Goal: Task Accomplishment & Management: Manage account settings

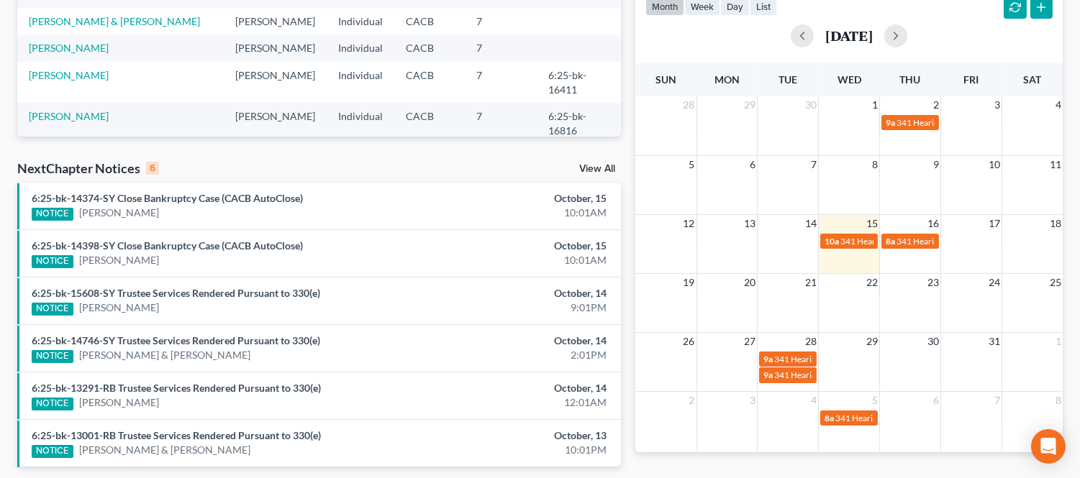
scroll to position [284, 0]
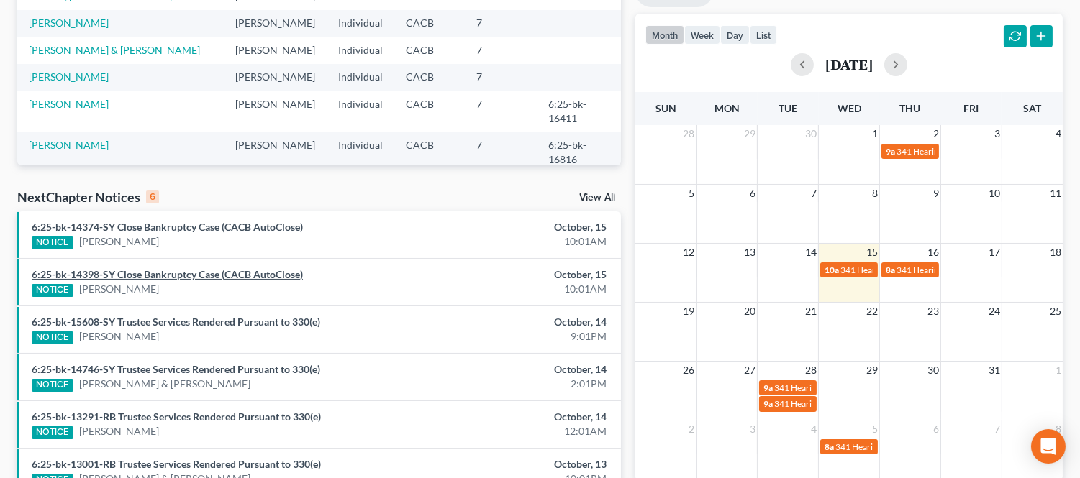
click at [176, 271] on link "6:25-bk-14398-SY Close Bankruptcy Case (CACB AutoClose)" at bounding box center [167, 274] width 271 height 12
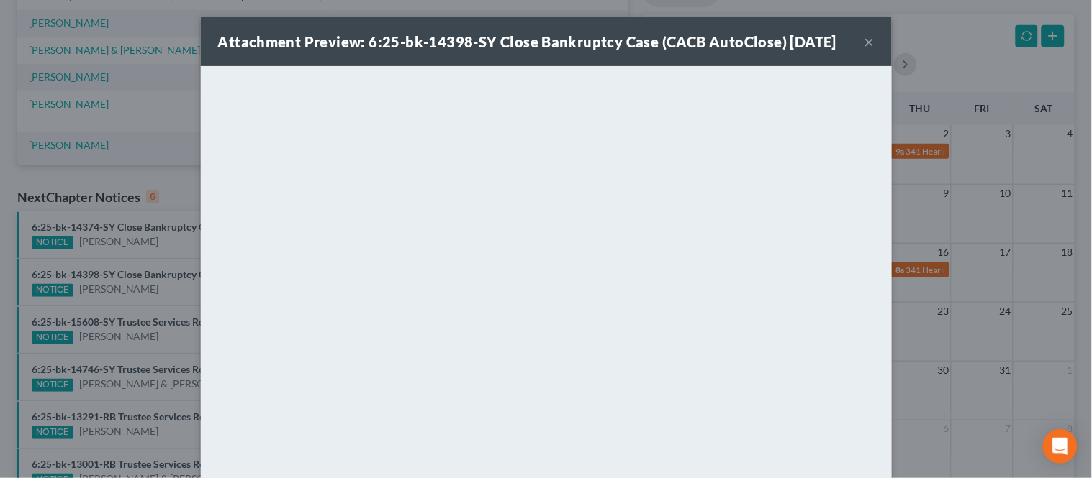
click at [864, 41] on button "×" at bounding box center [869, 41] width 10 height 17
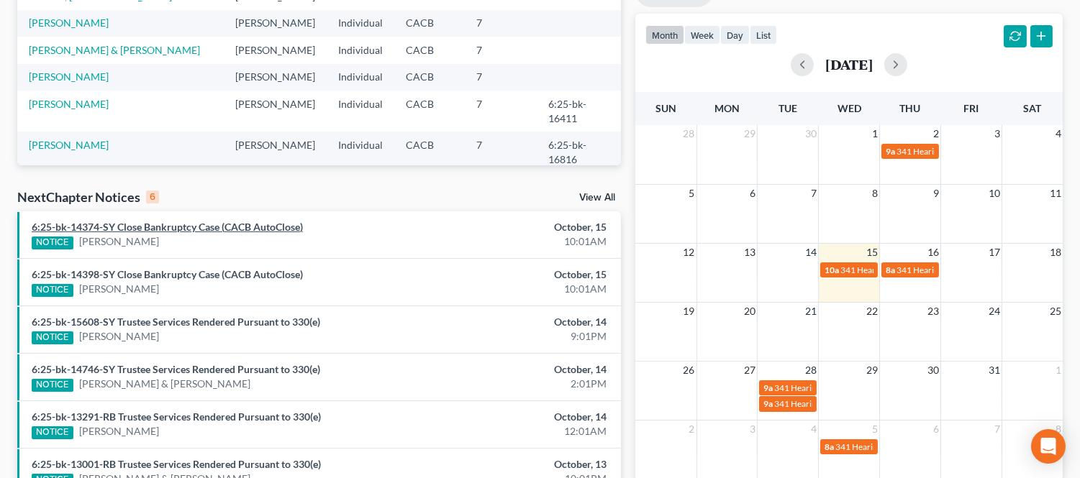
click at [202, 225] on link "6:25-bk-14374-SY Close Bankruptcy Case (CACB AutoClose)" at bounding box center [167, 227] width 271 height 12
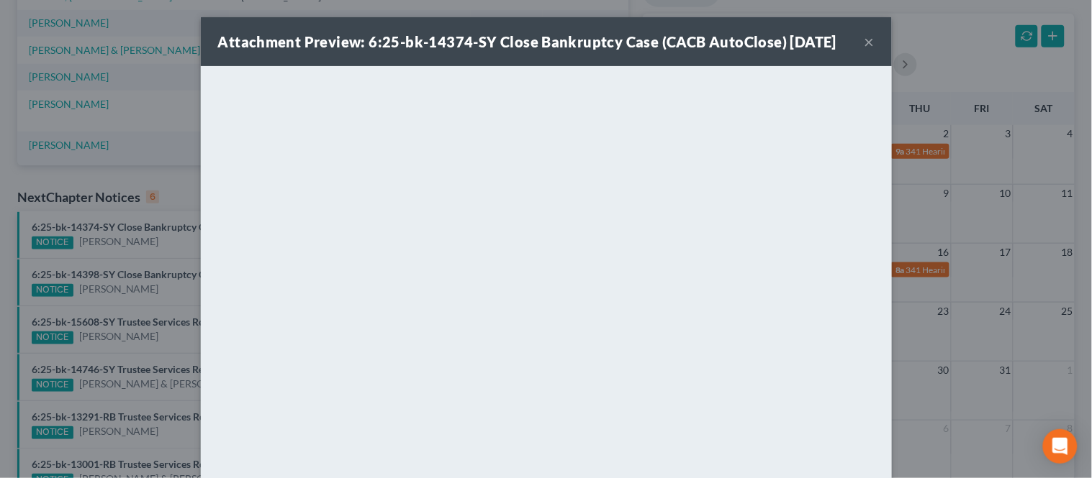
click at [864, 42] on button "×" at bounding box center [869, 41] width 10 height 17
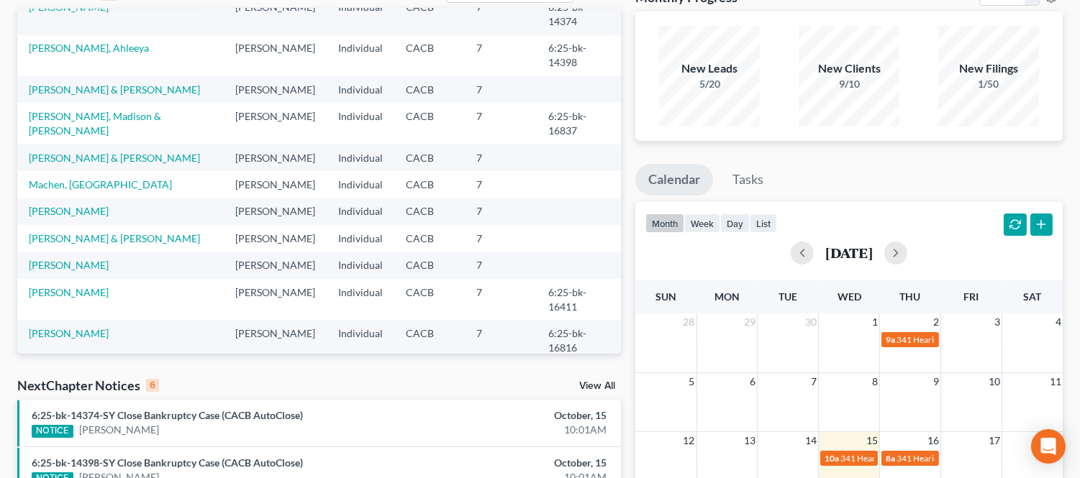
scroll to position [124, 0]
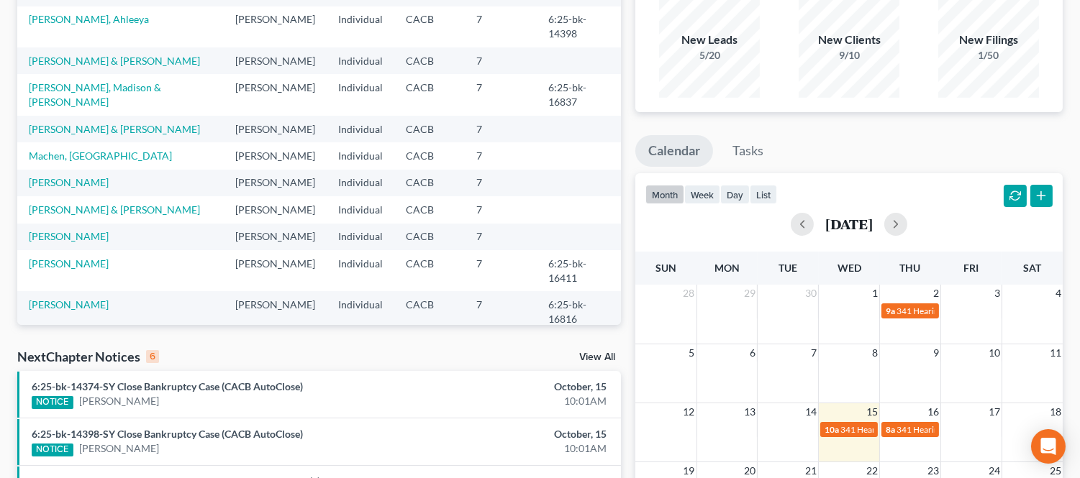
click at [599, 360] on link "View All" at bounding box center [597, 358] width 36 height 10
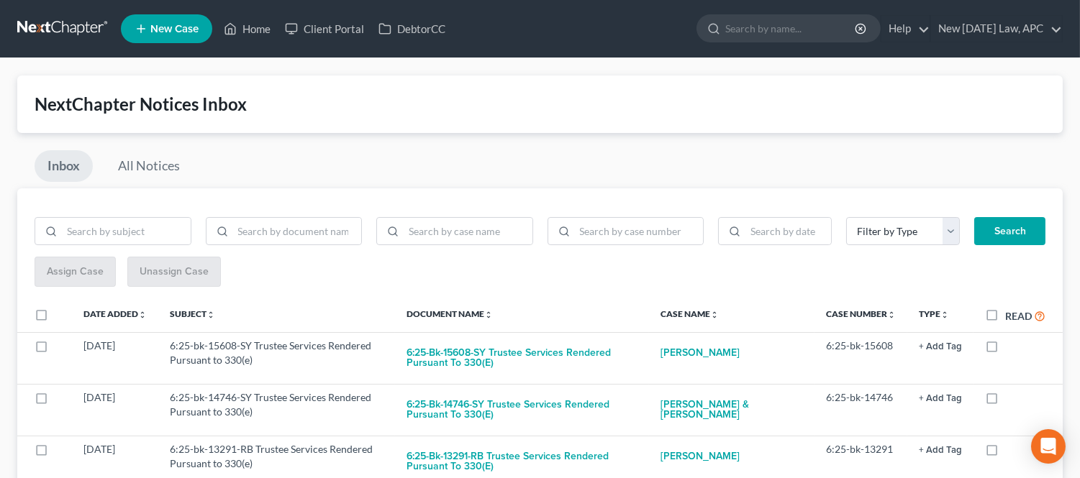
click at [222, 167] on div "Inbox All Notices" at bounding box center [539, 169] width 1045 height 38
click at [789, 35] on input "search" at bounding box center [791, 28] width 132 height 27
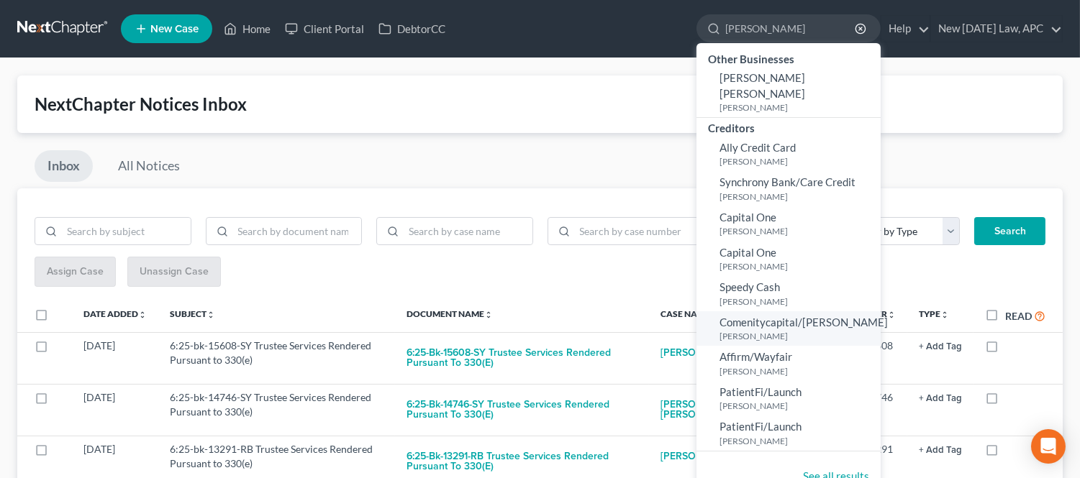
type input "[PERSON_NAME]"
drag, startPoint x: 851, startPoint y: 322, endPoint x: 818, endPoint y: 458, distance: 140.0
click at [818, 470] on link "See all results" at bounding box center [836, 476] width 66 height 13
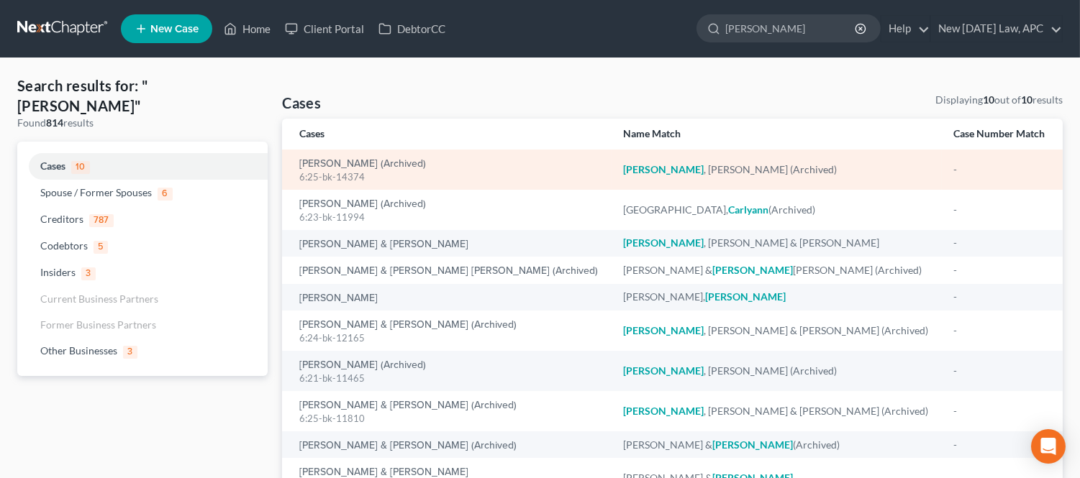
click at [435, 171] on div "6:25-bk-14374" at bounding box center [449, 178] width 301 height 14
click at [374, 163] on link "[PERSON_NAME] (Archived)" at bounding box center [362, 164] width 127 height 10
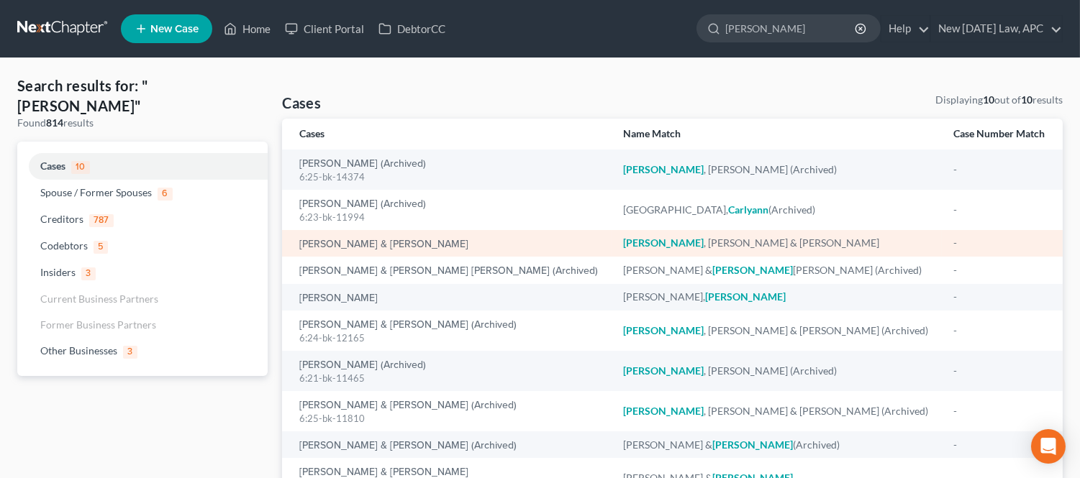
select select "4"
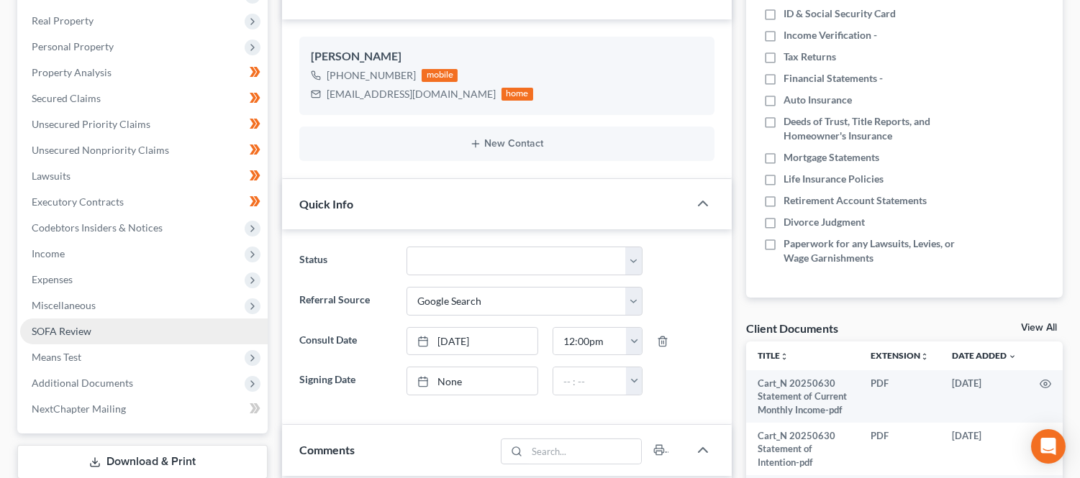
scroll to position [319, 0]
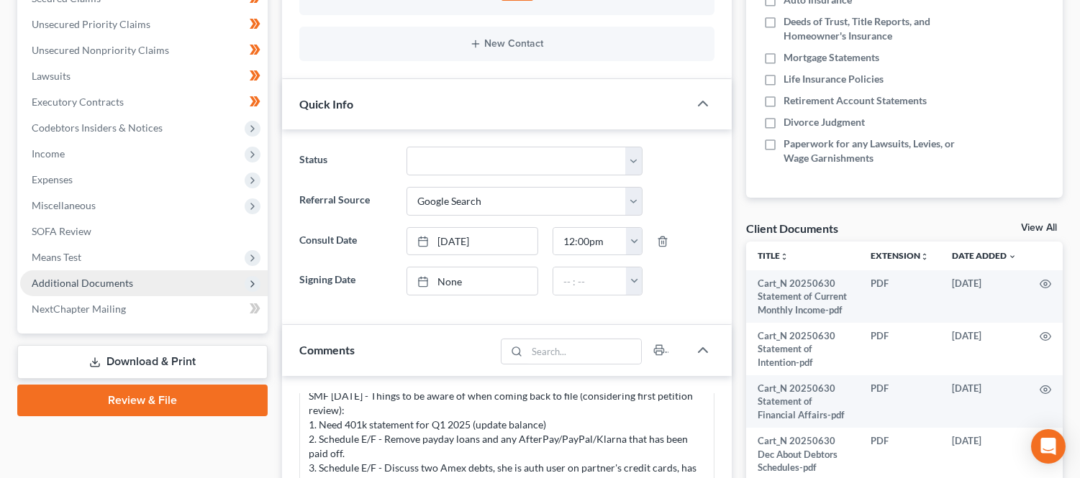
click at [101, 277] on span "Additional Documents" at bounding box center [82, 283] width 101 height 12
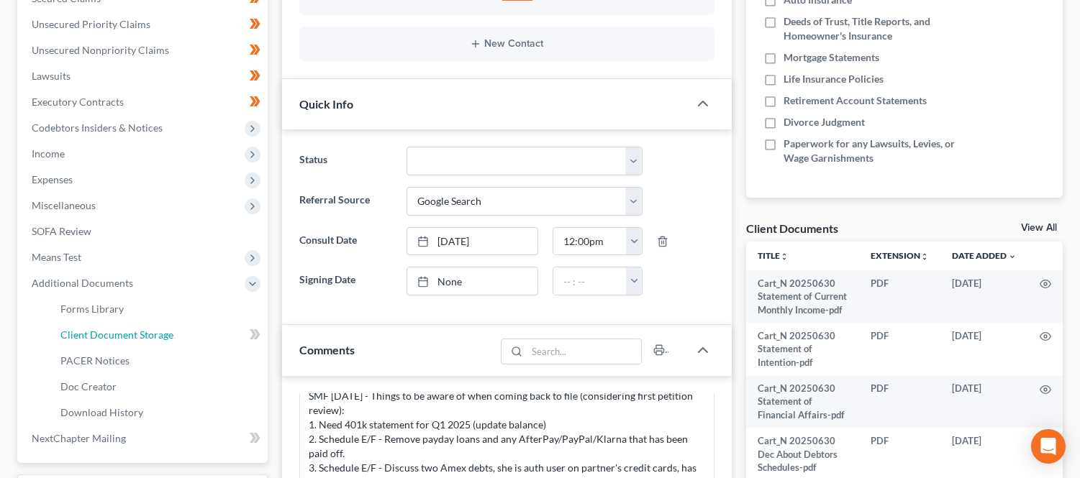
drag, startPoint x: 132, startPoint y: 335, endPoint x: 325, endPoint y: 360, distance: 193.8
click at [133, 335] on span "Client Document Storage" at bounding box center [116, 335] width 113 height 12
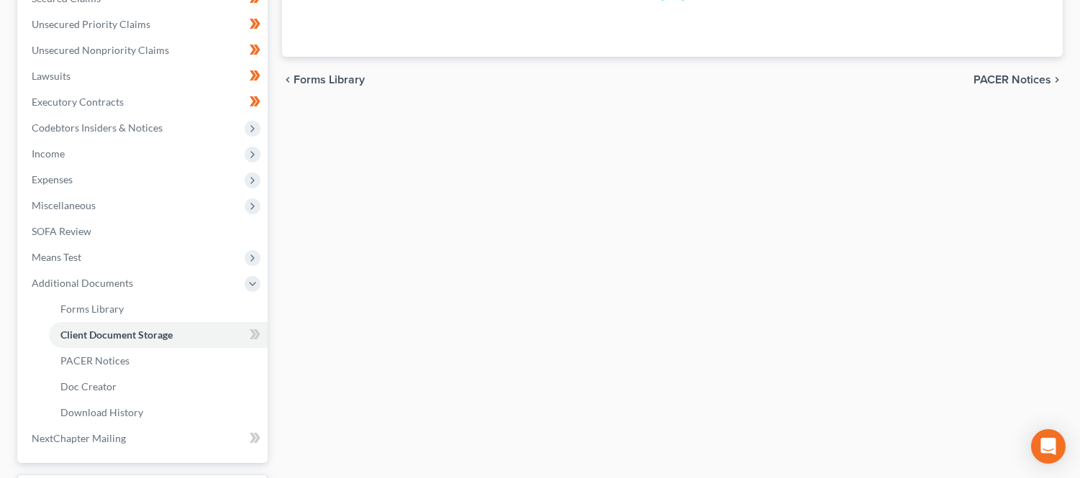
scroll to position [101, 0]
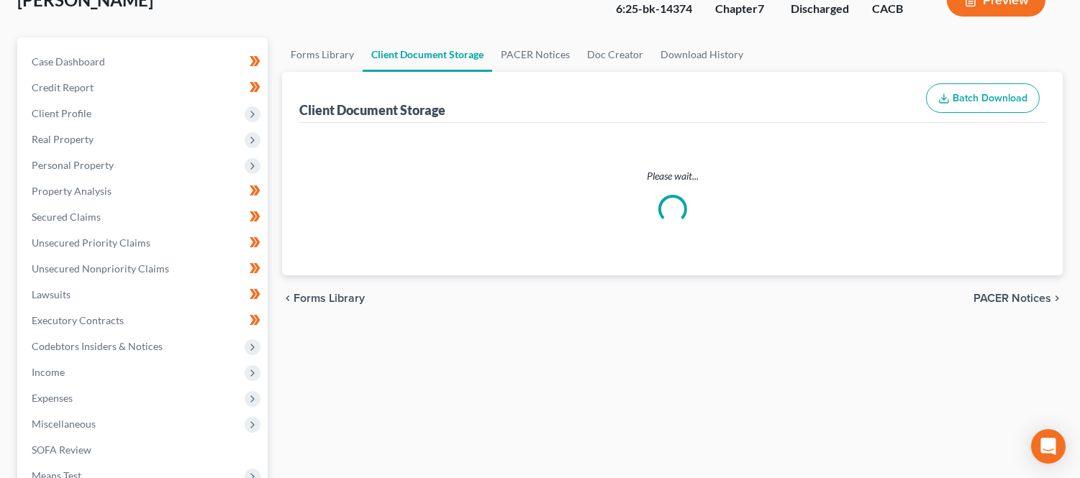
select select "59"
select select "51"
select select "65"
select select "30"
select select "60"
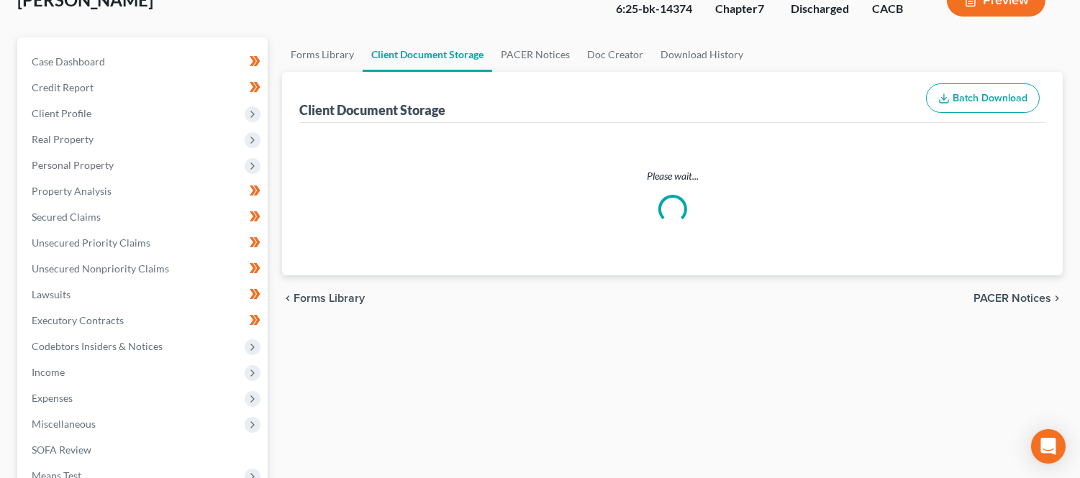
select select "57"
select select "58"
select select "55"
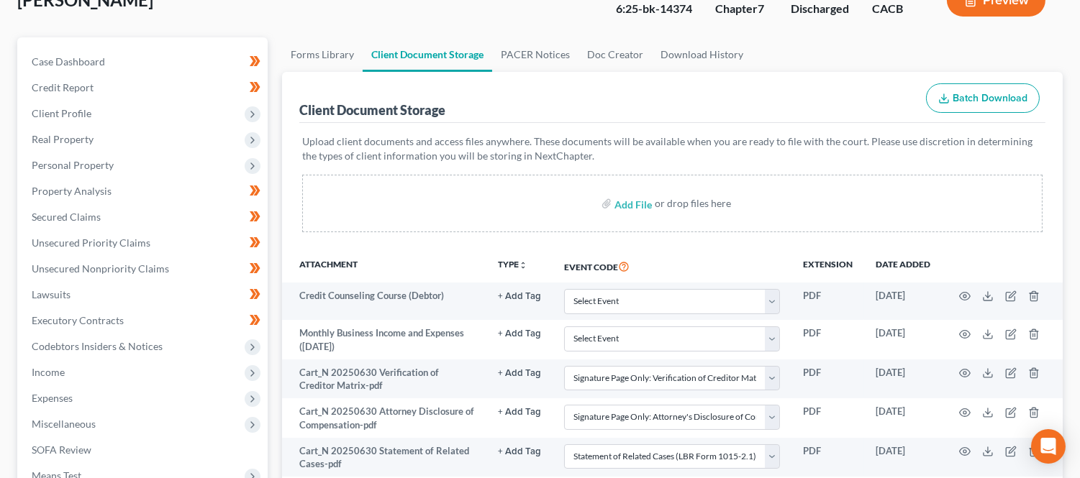
scroll to position [0, 0]
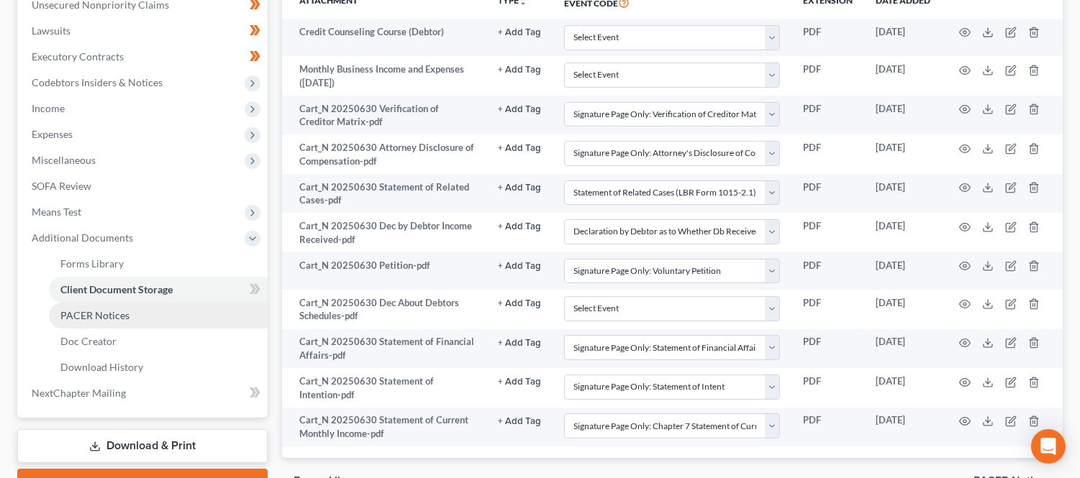
click at [133, 320] on link "PACER Notices" at bounding box center [158, 316] width 219 height 26
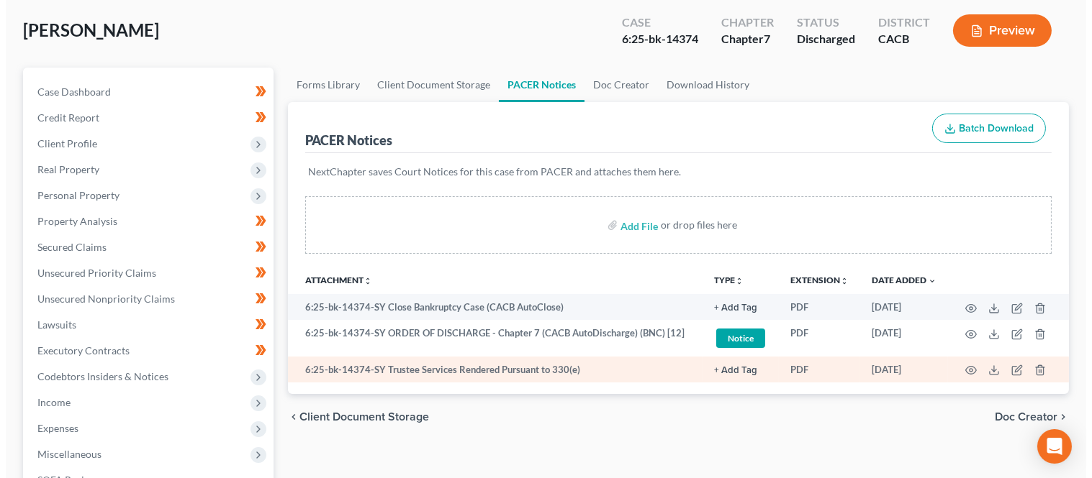
scroll to position [160, 0]
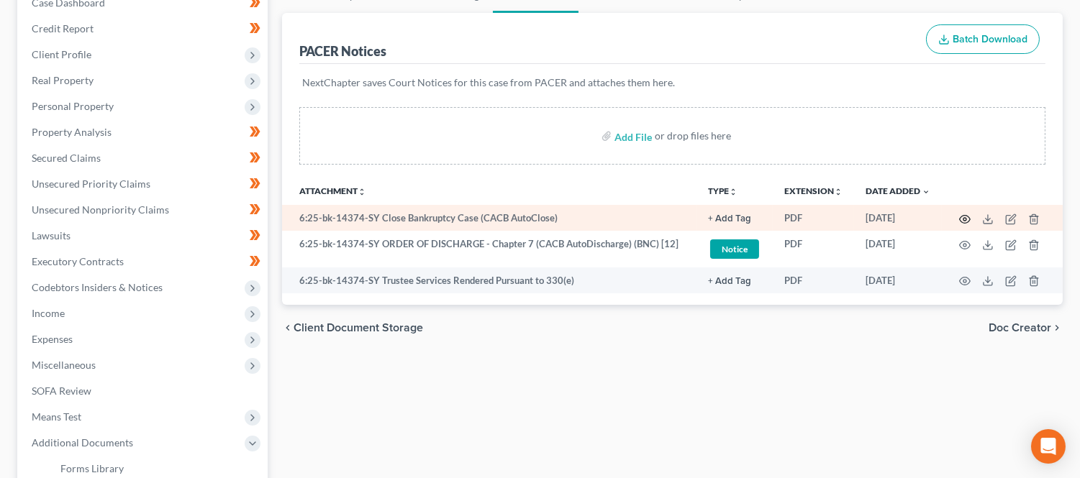
click at [964, 219] on circle "button" at bounding box center [964, 219] width 3 height 3
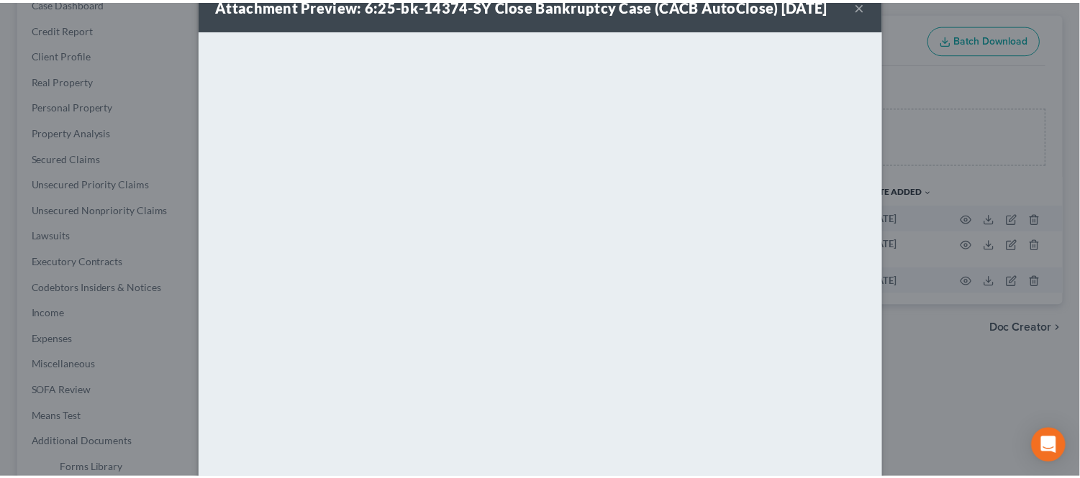
scroll to position [0, 0]
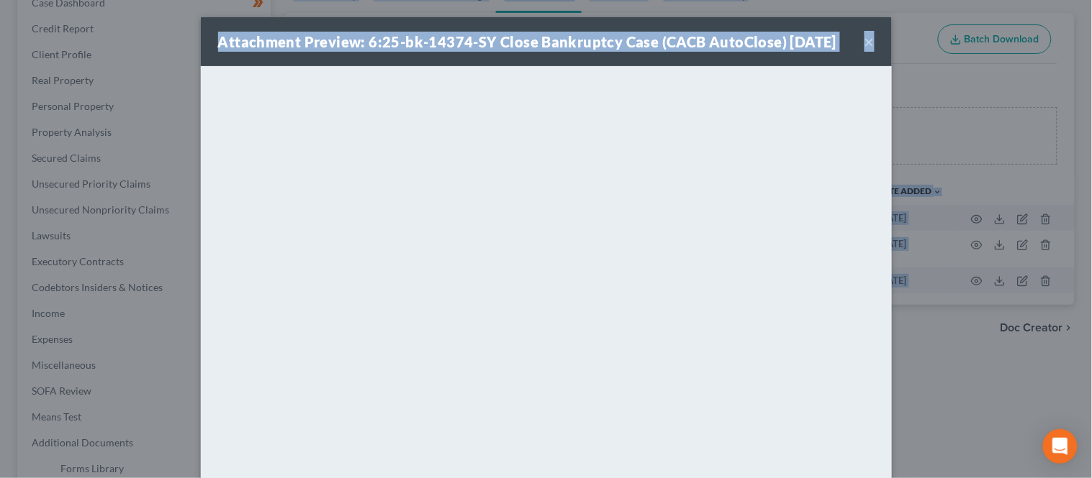
click at [223, 478] on html "Home New Case Client Portal DebtorCC New [DATE] Law, APC [PERSON_NAME][EMAIL_AD…" at bounding box center [546, 300] width 1092 height 920
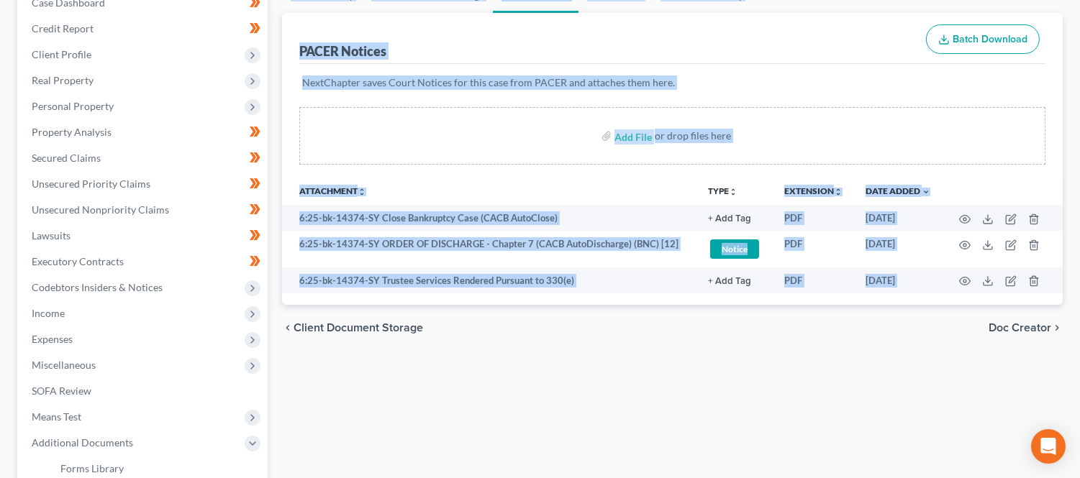
click at [351, 361] on div "Forms Library Client Document Storage PACER Notices Doc Creator Download Histor…" at bounding box center [672, 341] width 795 height 727
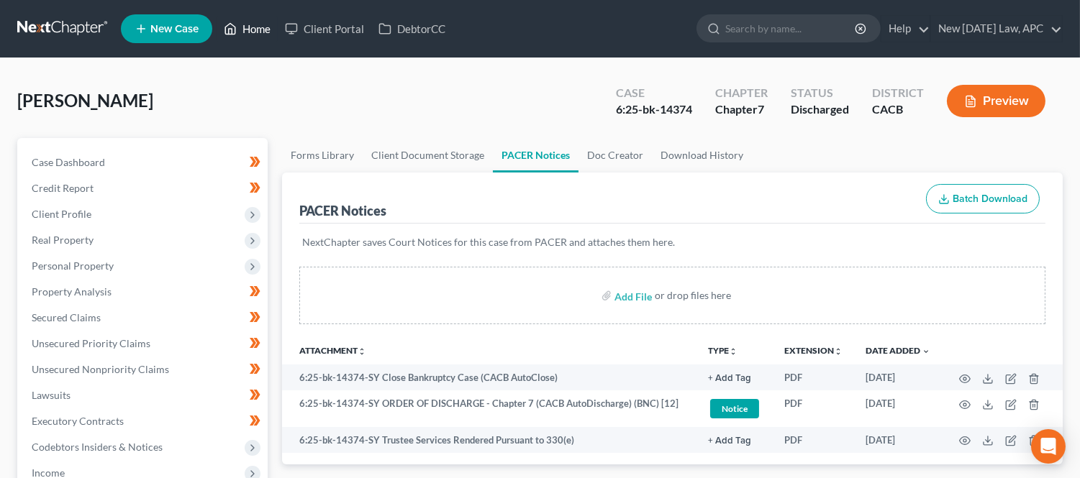
click at [234, 25] on icon at bounding box center [231, 29] width 10 height 11
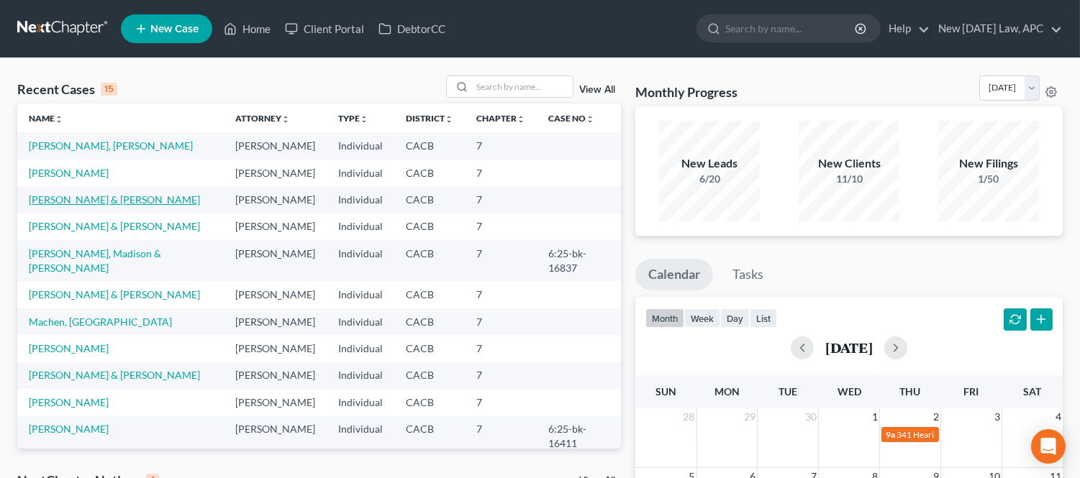
click at [91, 199] on link "[PERSON_NAME] & [PERSON_NAME]" at bounding box center [114, 200] width 171 height 12
select select "6"
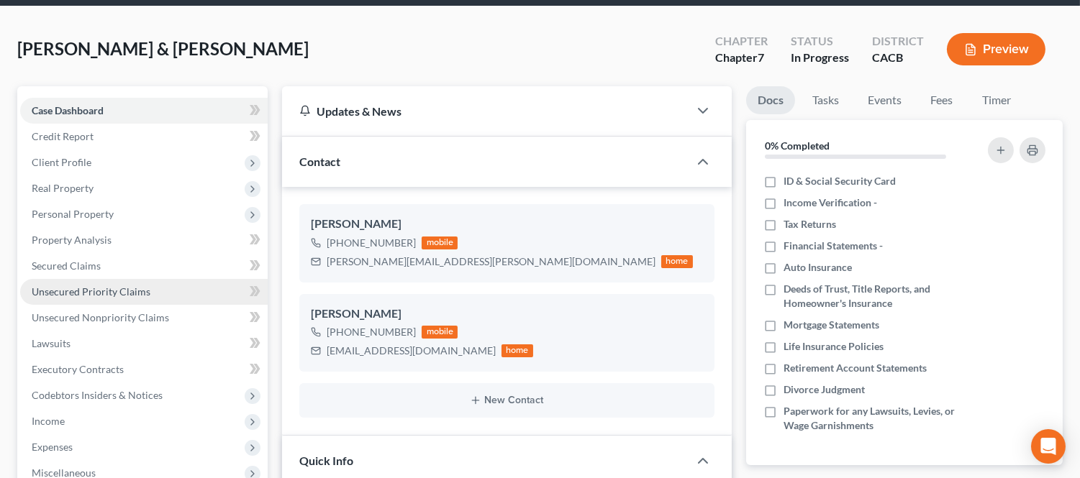
scroll to position [80, 0]
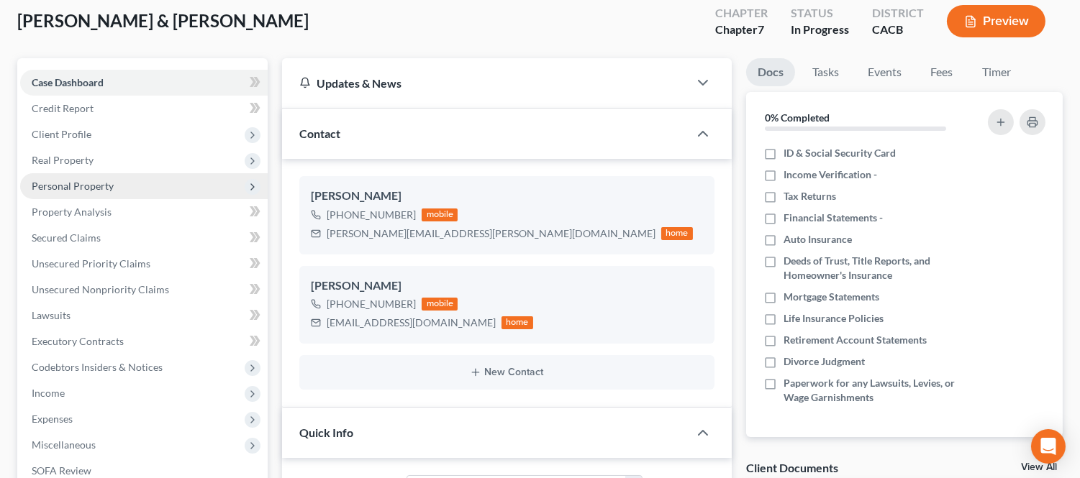
click at [89, 189] on span "Personal Property" at bounding box center [73, 186] width 82 height 12
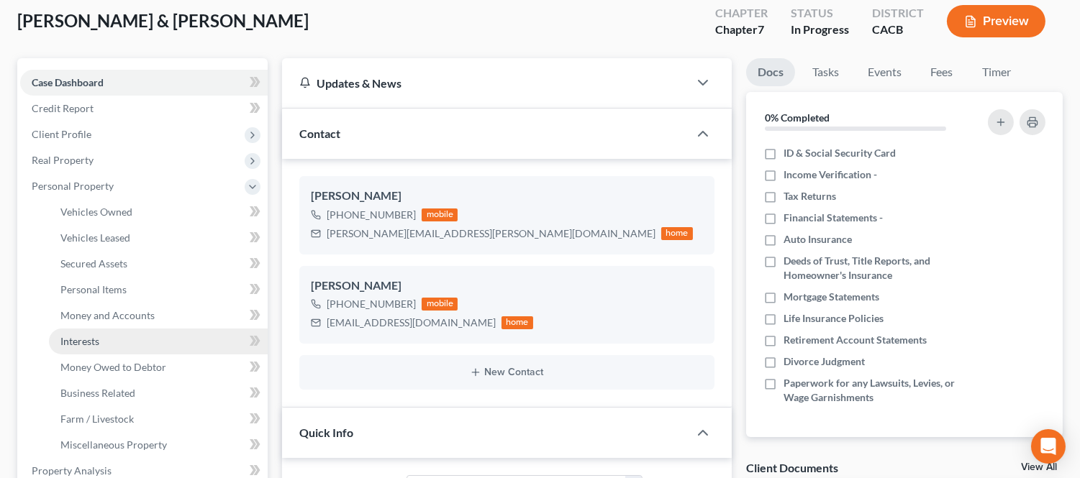
click at [91, 340] on span "Interests" at bounding box center [79, 341] width 39 height 12
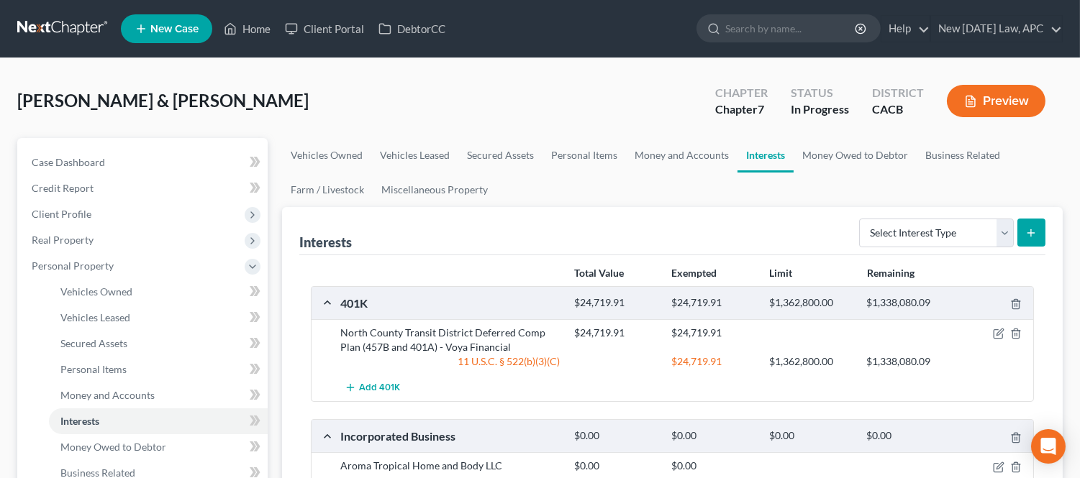
click at [247, 47] on ul "New Case Home Client Portal DebtorCC - No Result - See all results Or Press Ent…" at bounding box center [592, 28] width 942 height 37
click at [245, 29] on link "Home" at bounding box center [247, 29] width 61 height 26
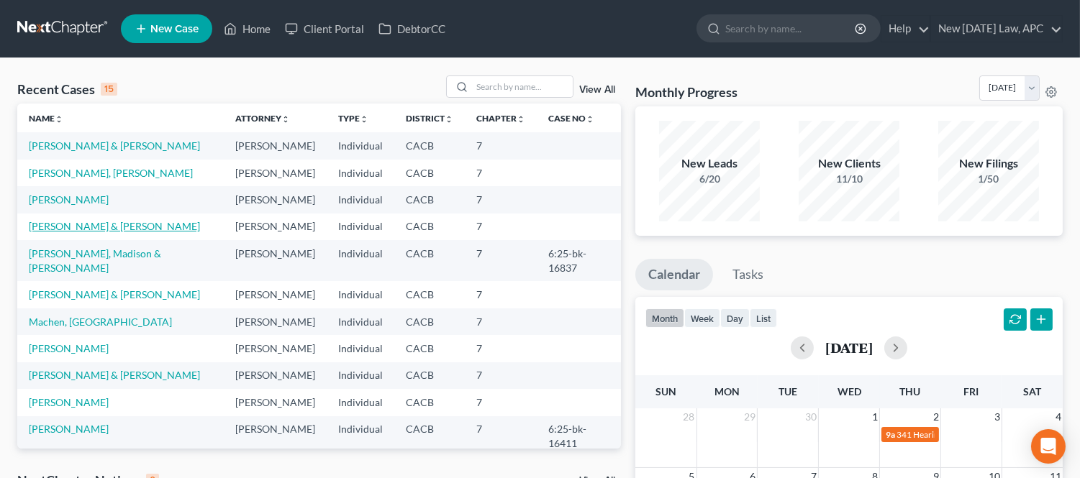
click at [88, 225] on link "[PERSON_NAME] & [PERSON_NAME]" at bounding box center [114, 226] width 171 height 12
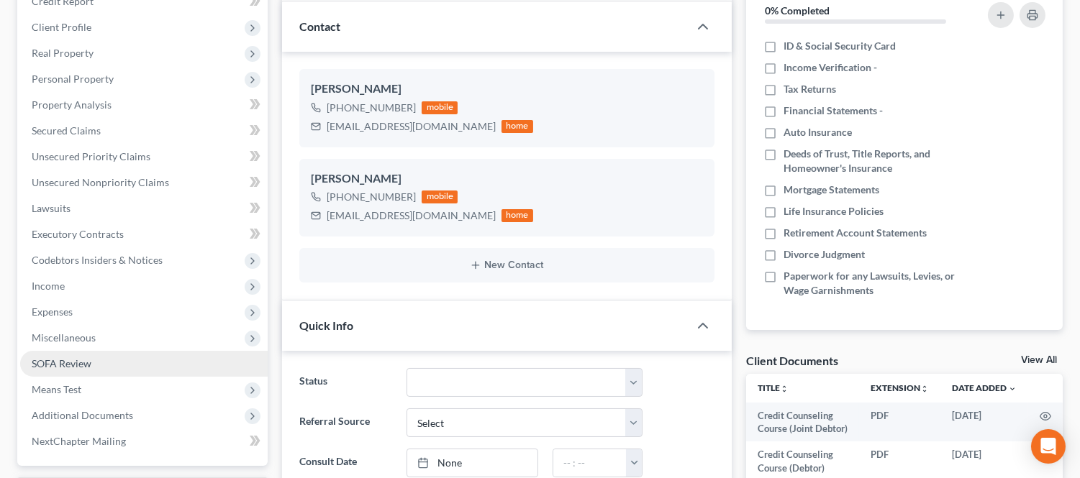
scroll to position [160, 0]
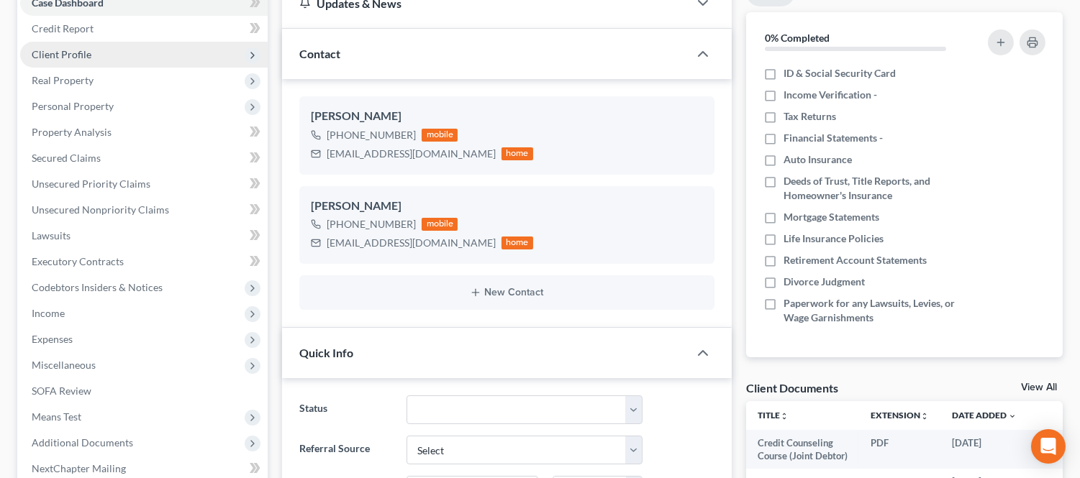
click at [71, 49] on span "Client Profile" at bounding box center [62, 54] width 60 height 12
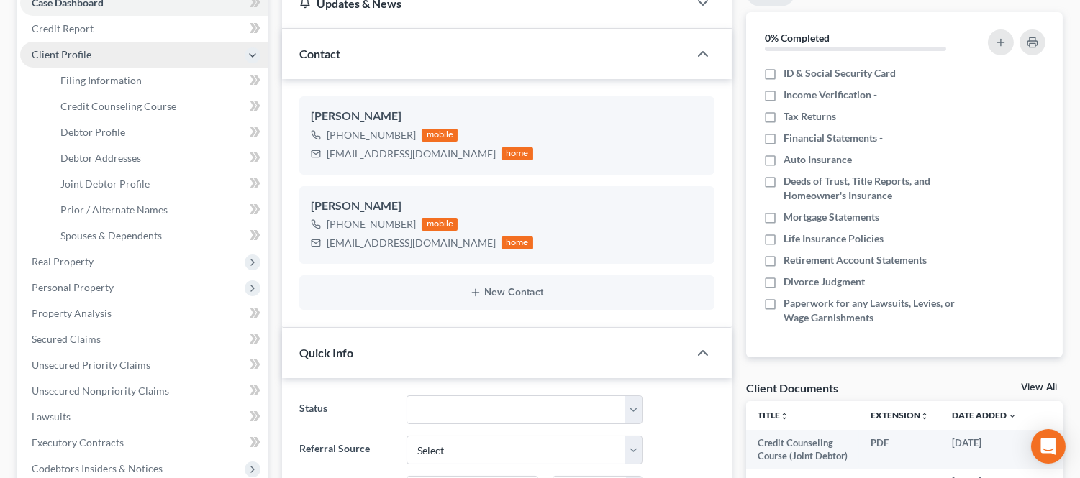
click at [56, 53] on span "Client Profile" at bounding box center [62, 54] width 60 height 12
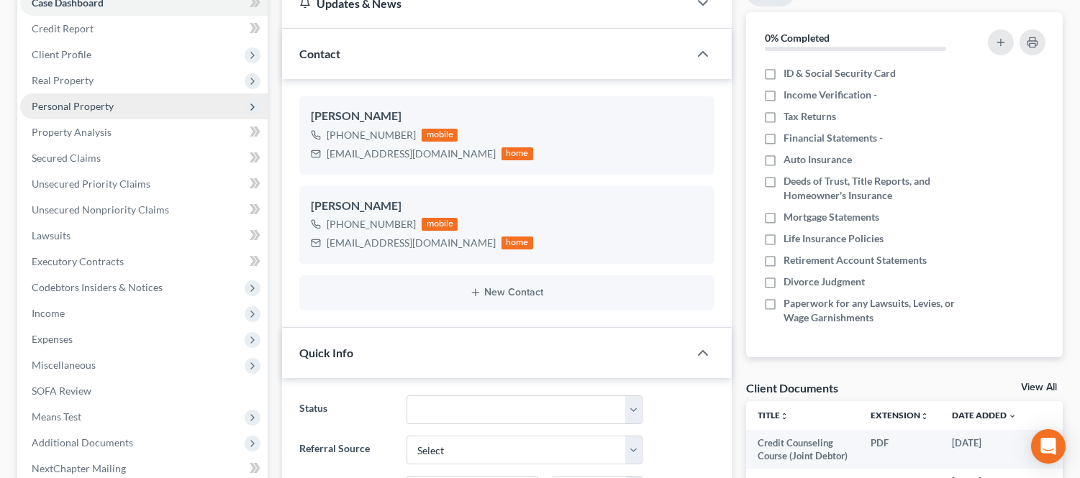
click at [65, 100] on span "Personal Property" at bounding box center [73, 106] width 82 height 12
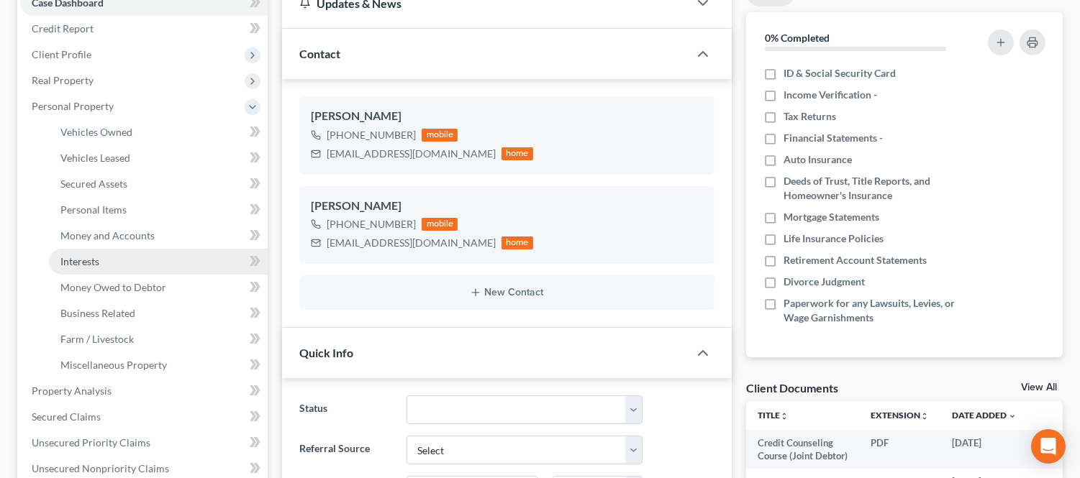
click at [81, 263] on span "Interests" at bounding box center [79, 261] width 39 height 12
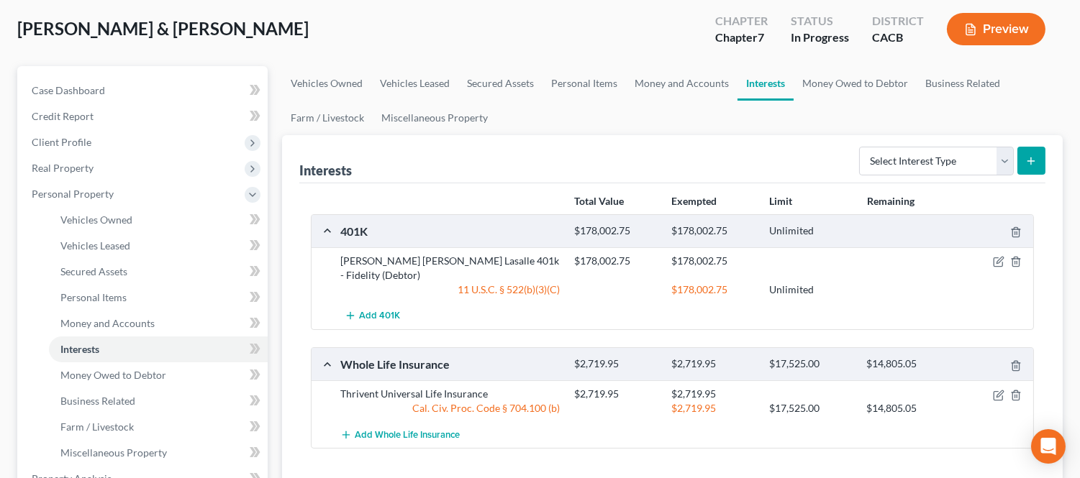
scroll to position [160, 0]
